Goal: Information Seeking & Learning: Learn about a topic

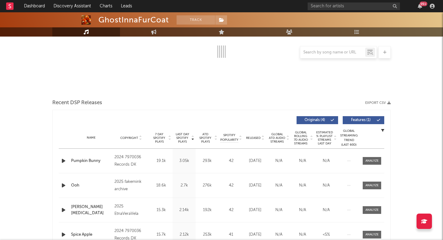
scroll to position [110, 0]
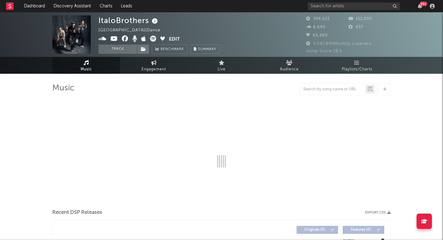
select select "6m"
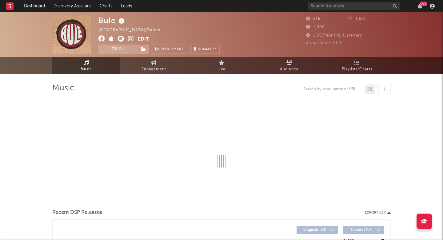
select select "1w"
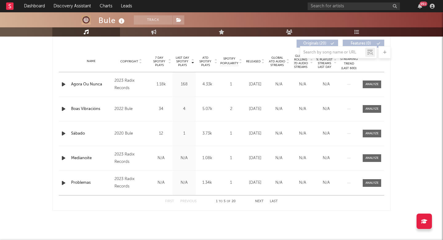
scroll to position [235, 0]
